Goal: Contribute content

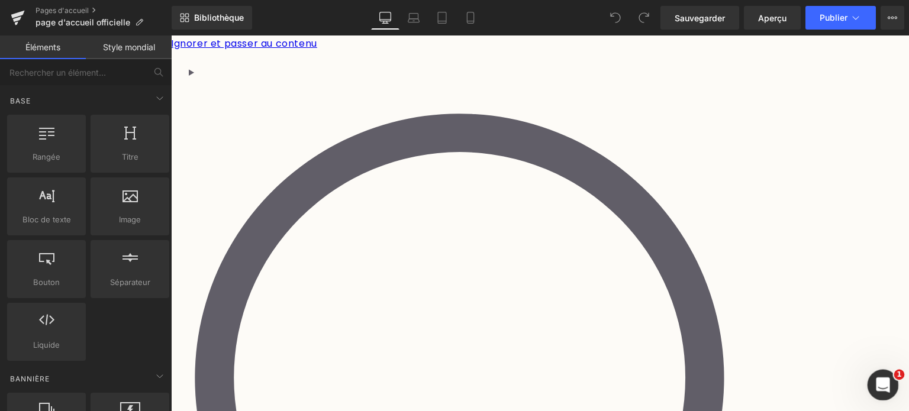
click at [877, 381] on icon "Ouvrir le Messenger Intercom" at bounding box center [881, 384] width 20 height 20
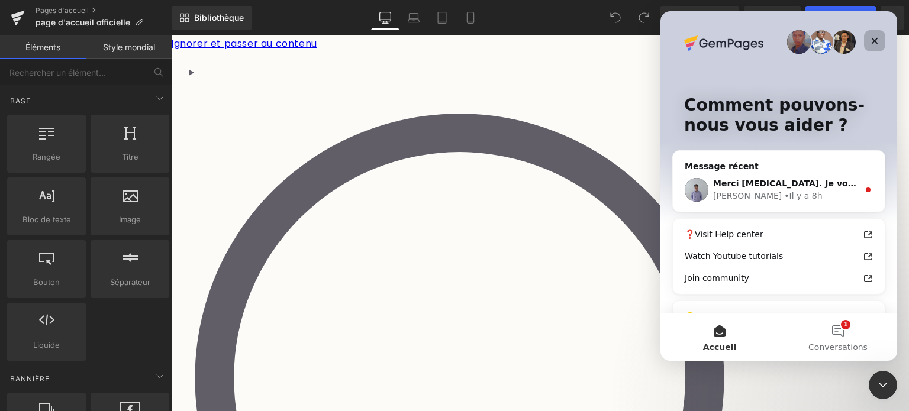
click at [871, 40] on icon "Fermer" at bounding box center [874, 40] width 9 height 9
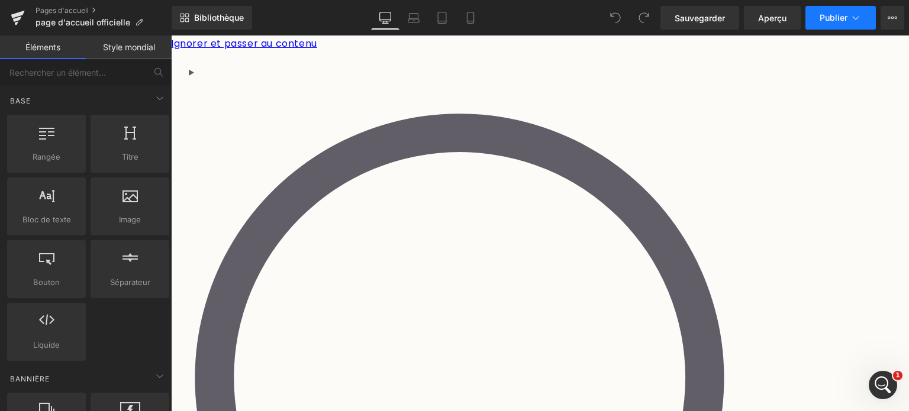
click at [839, 21] on font "Publier" at bounding box center [833, 17] width 28 height 10
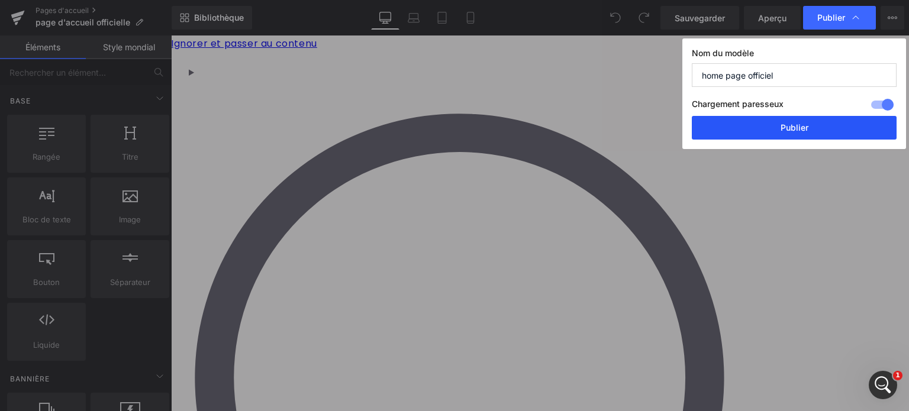
click at [802, 122] on font "Publier" at bounding box center [794, 127] width 28 height 10
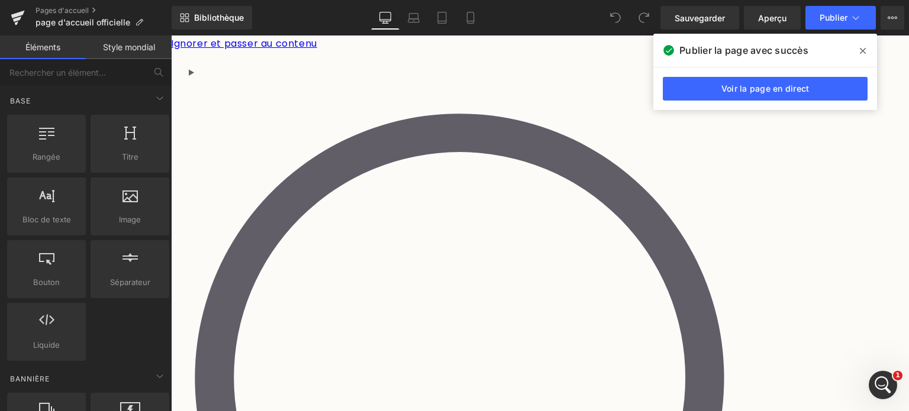
click at [864, 50] on icon at bounding box center [863, 50] width 6 height 9
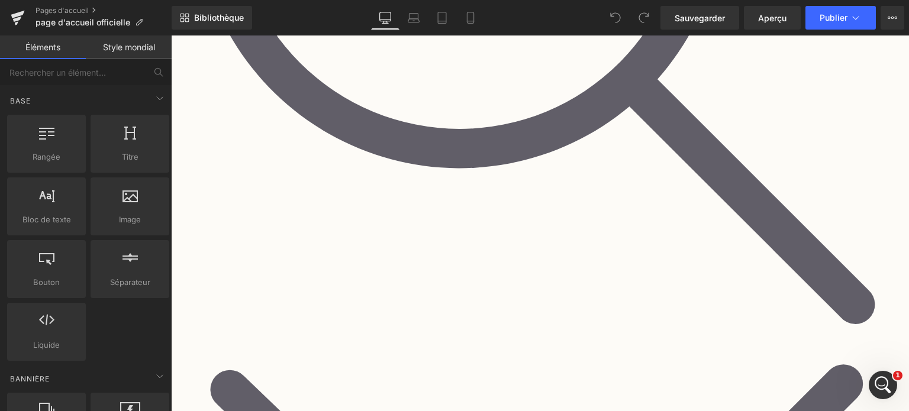
scroll to position [473, 0]
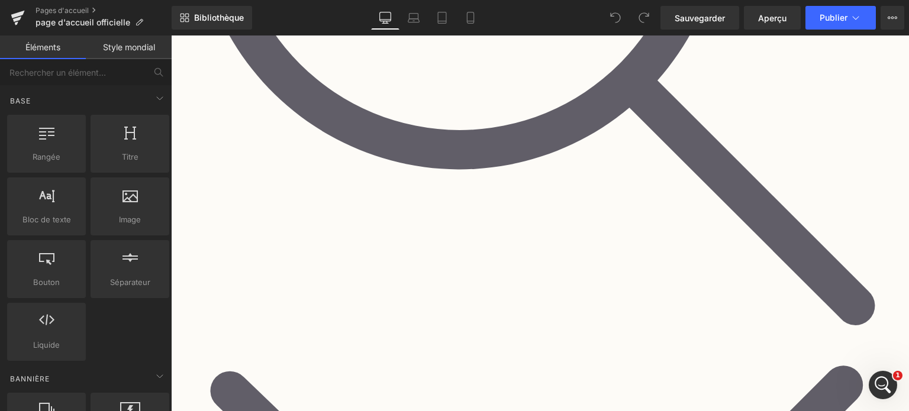
click at [171, 35] on icon at bounding box center [171, 35] width 0 height 0
